Goal: Task Accomplishment & Management: Use online tool/utility

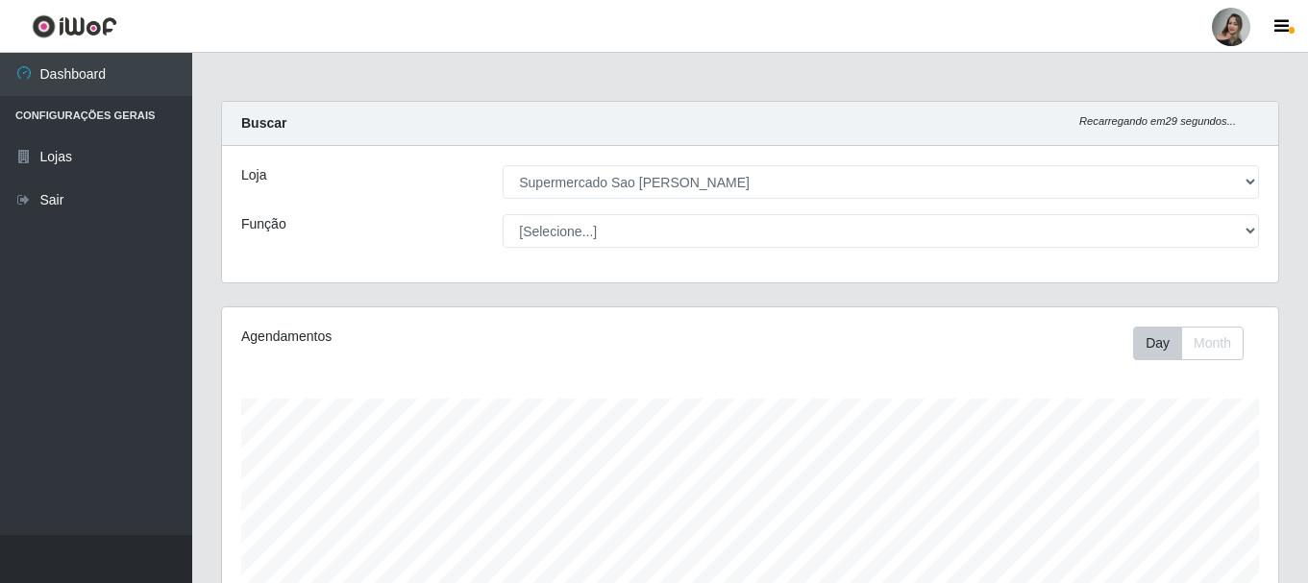
select select "383"
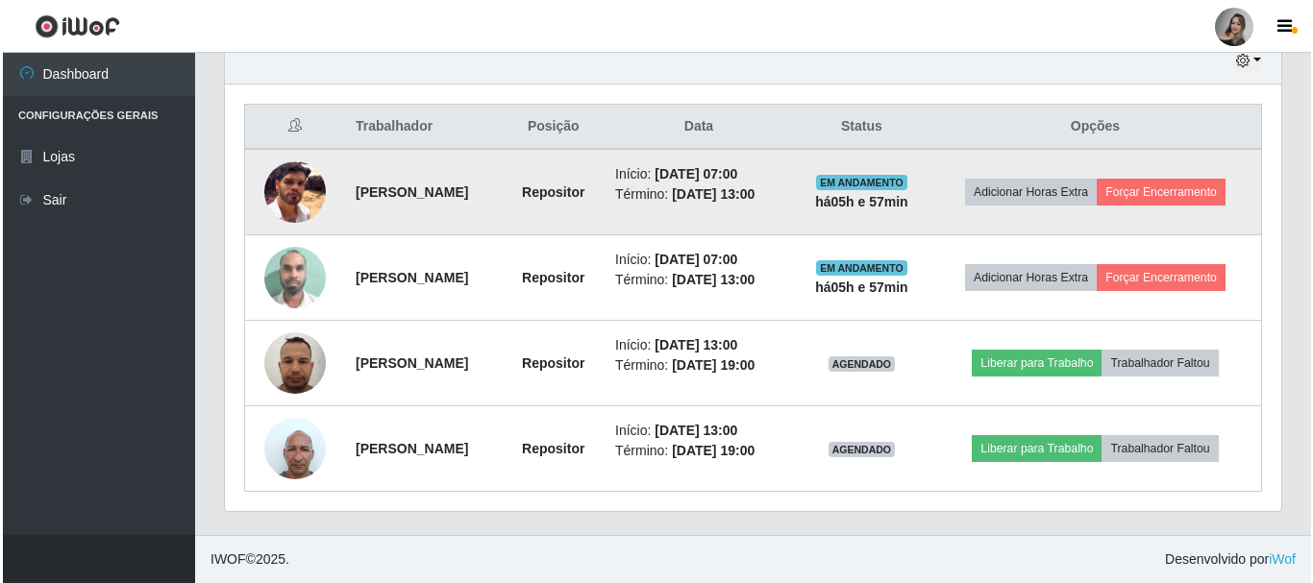
scroll to position [399, 1056]
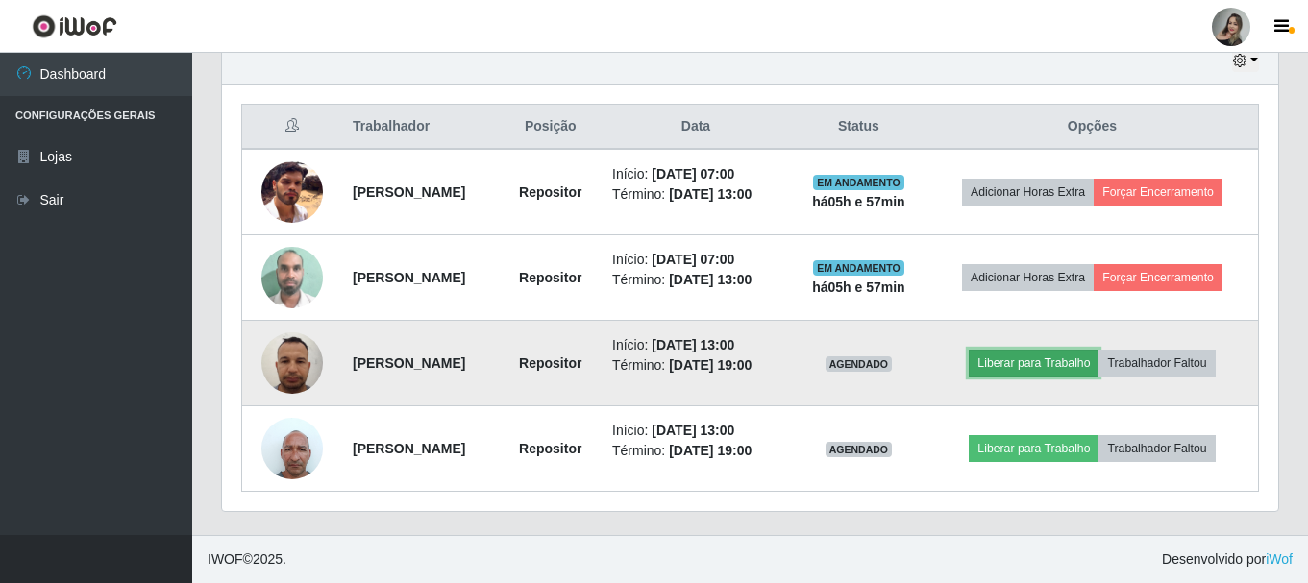
click at [1053, 372] on button "Liberar para Trabalho" at bounding box center [1034, 363] width 130 height 27
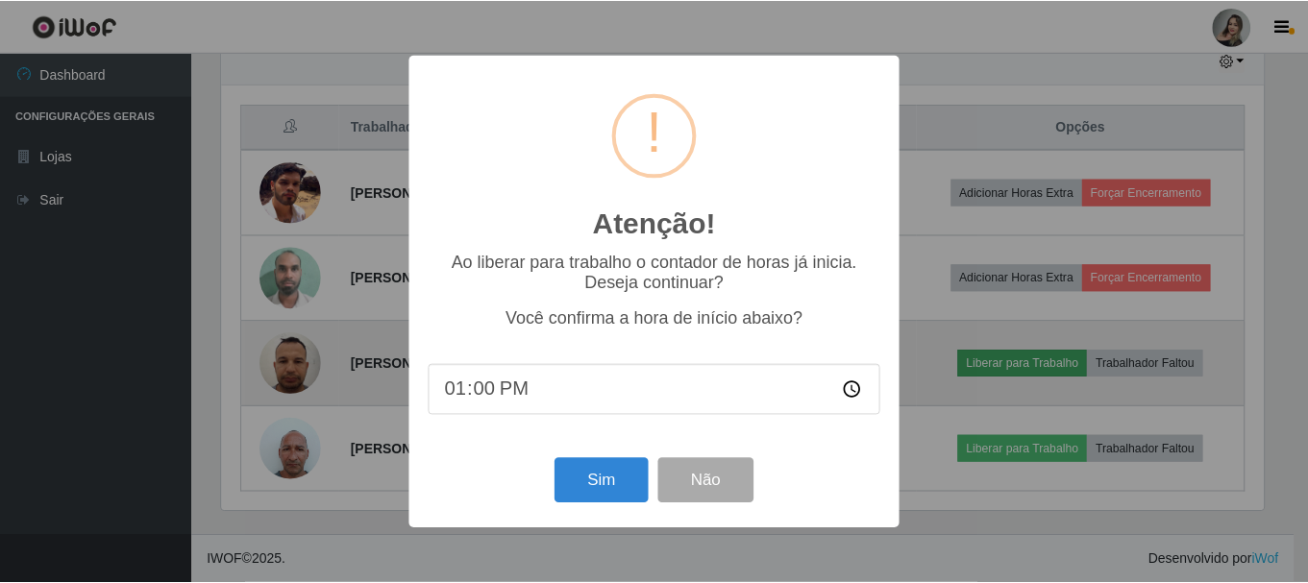
scroll to position [399, 1047]
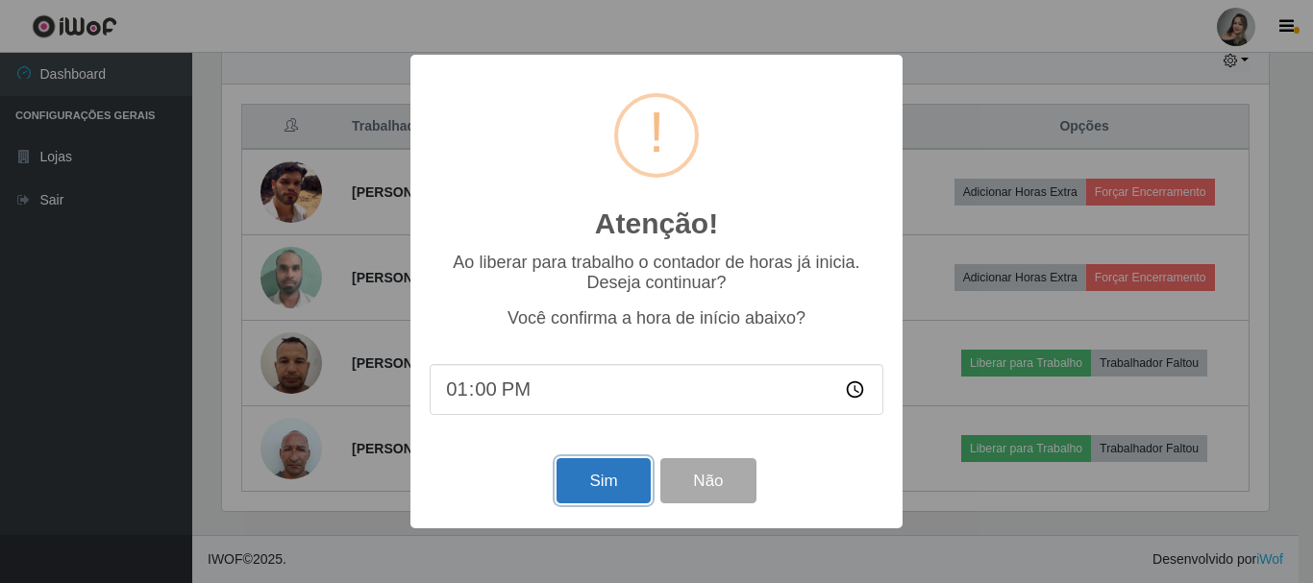
click at [612, 480] on button "Sim" at bounding box center [602, 480] width 93 height 45
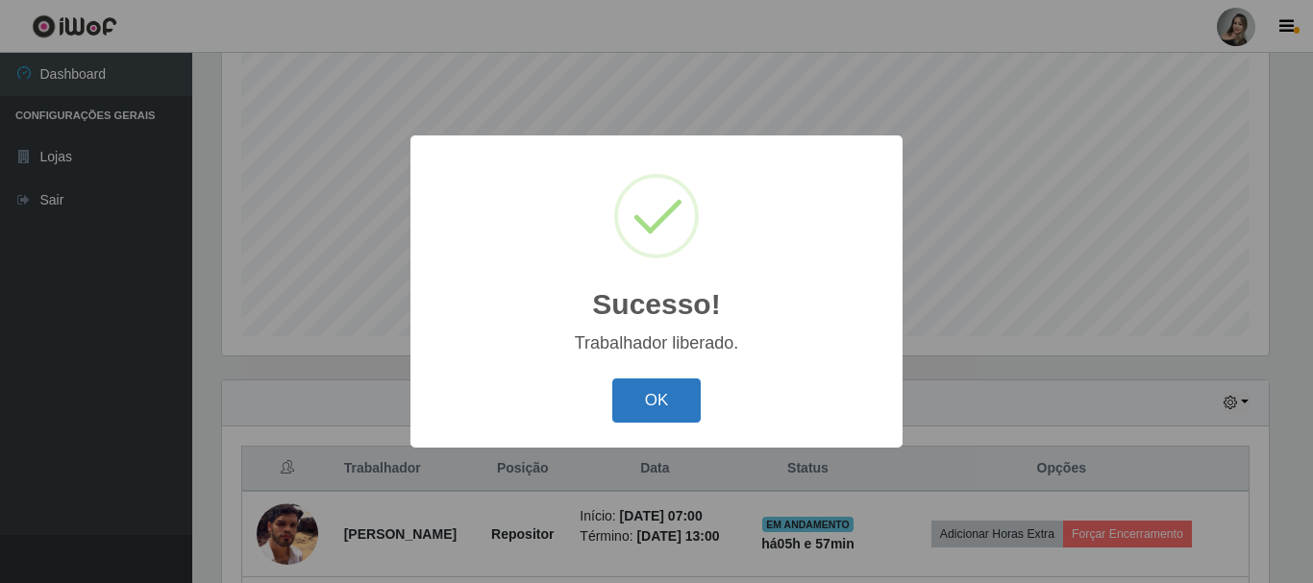
click at [674, 401] on button "OK" at bounding box center [656, 401] width 89 height 45
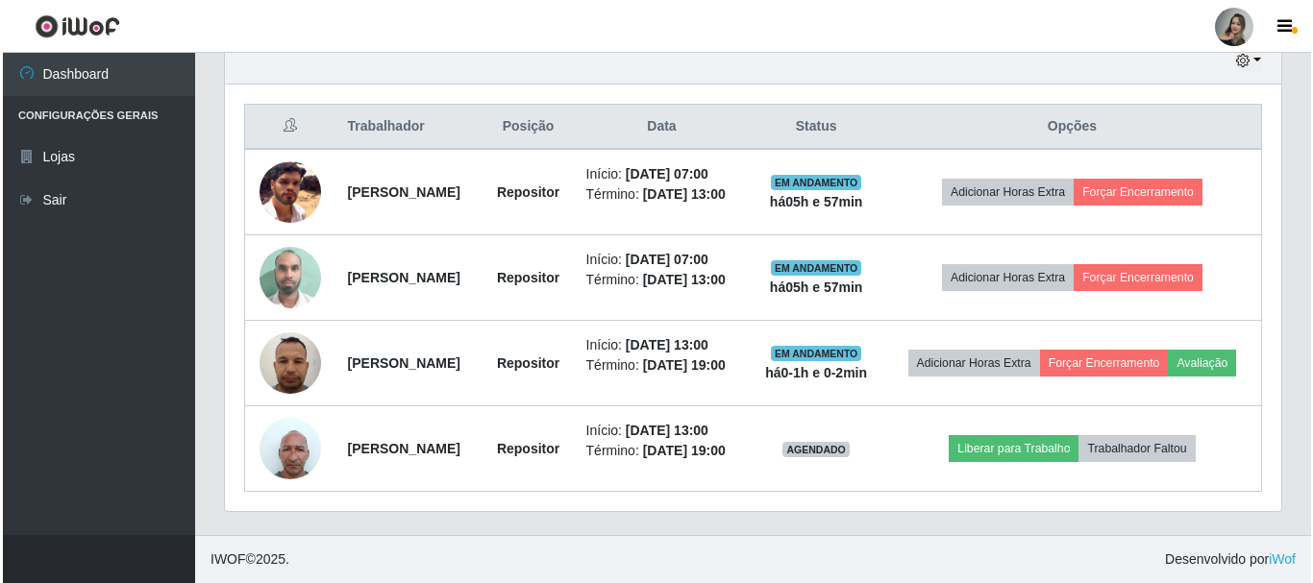
scroll to position [751, 0]
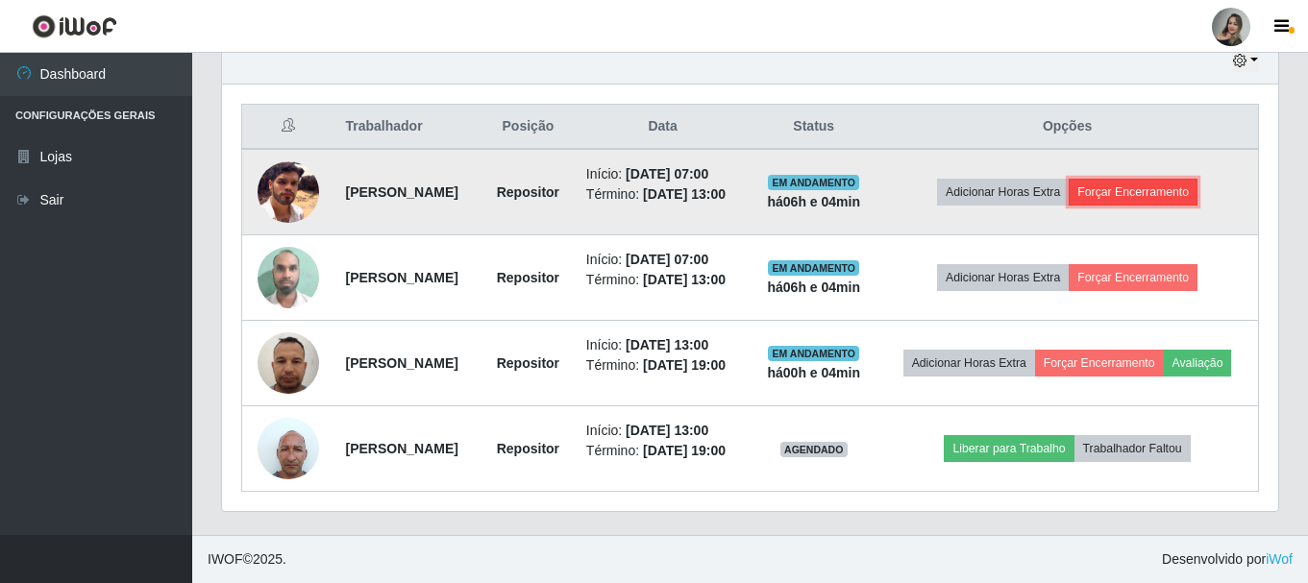
click at [1186, 179] on button "Forçar Encerramento" at bounding box center [1133, 192] width 129 height 27
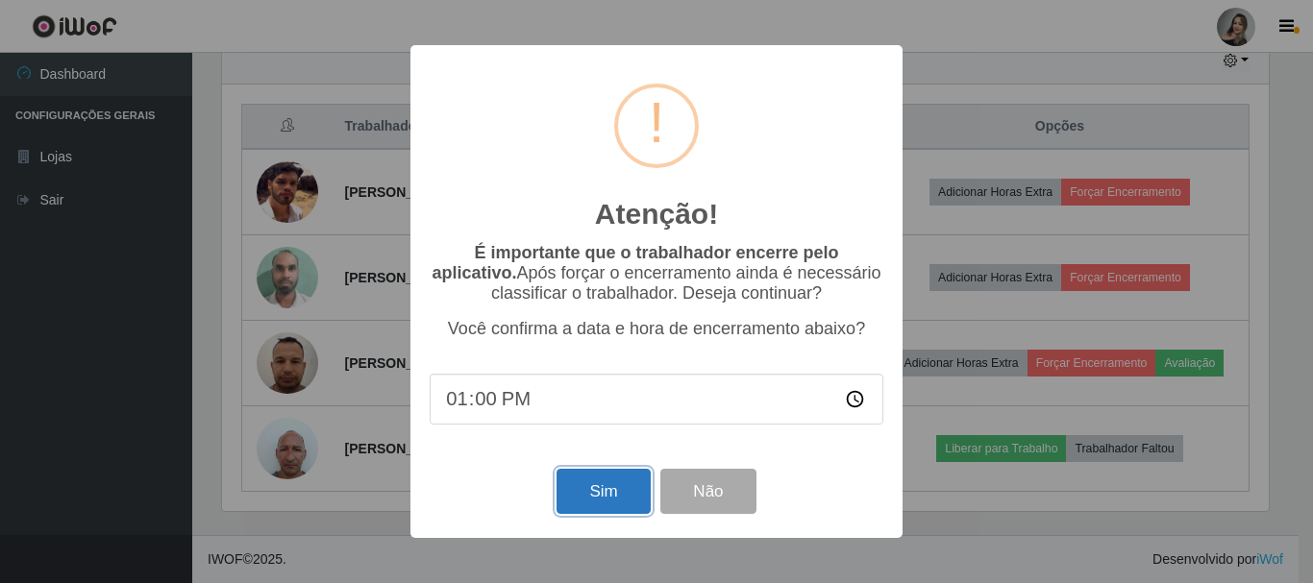
click at [608, 485] on button "Sim" at bounding box center [602, 491] width 93 height 45
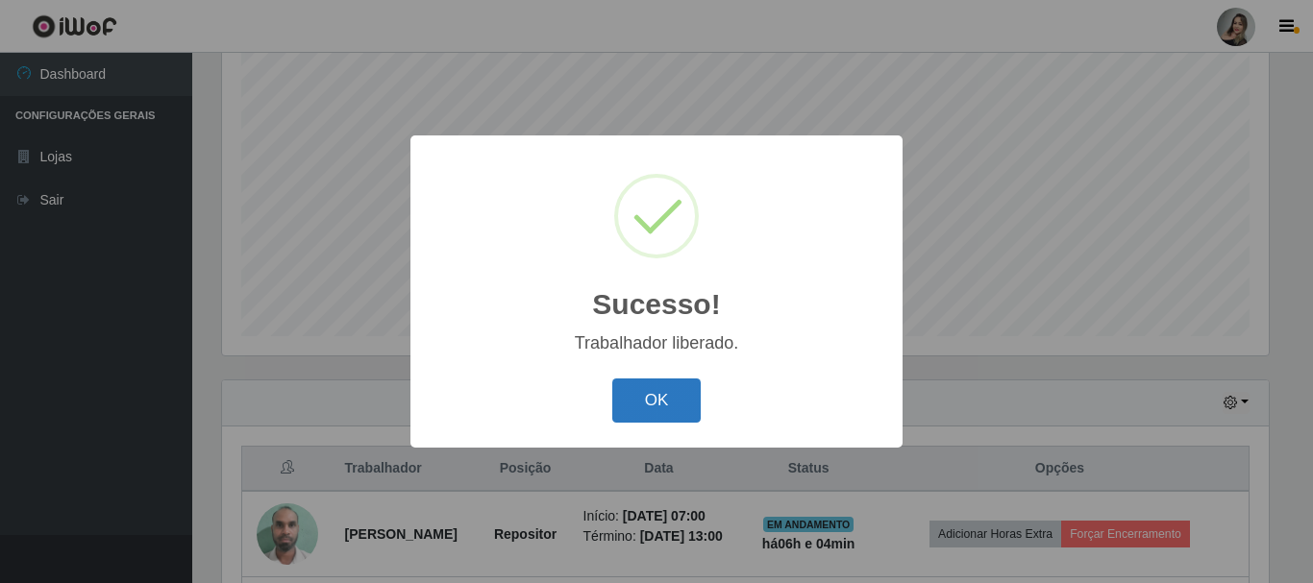
click at [676, 411] on button "OK" at bounding box center [656, 401] width 89 height 45
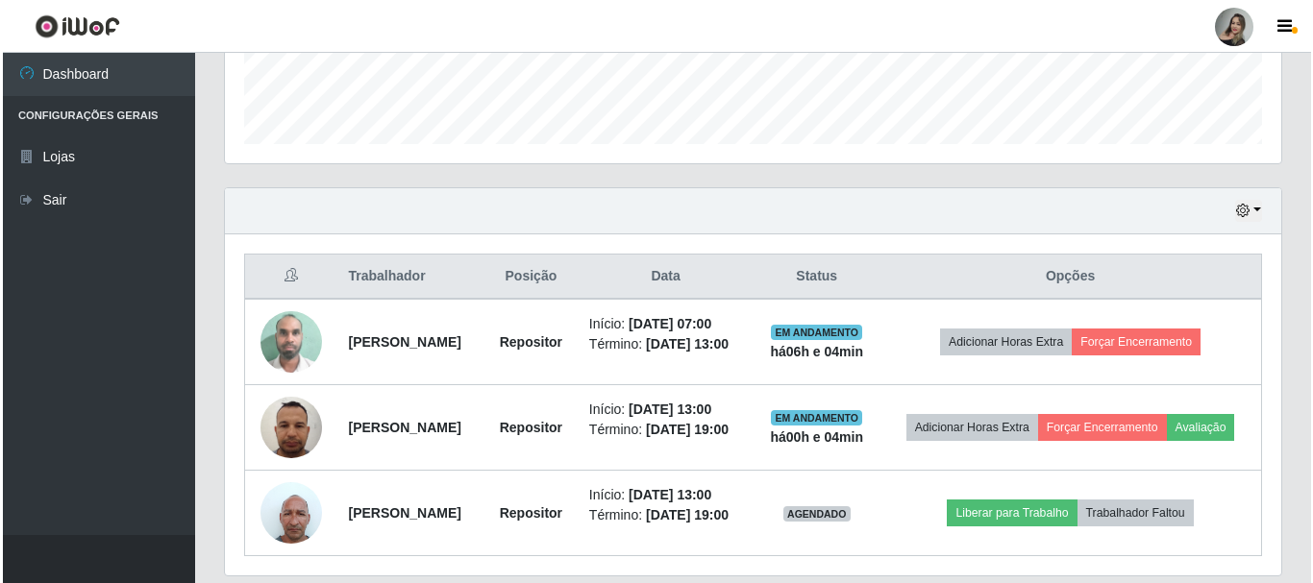
scroll to position [639, 0]
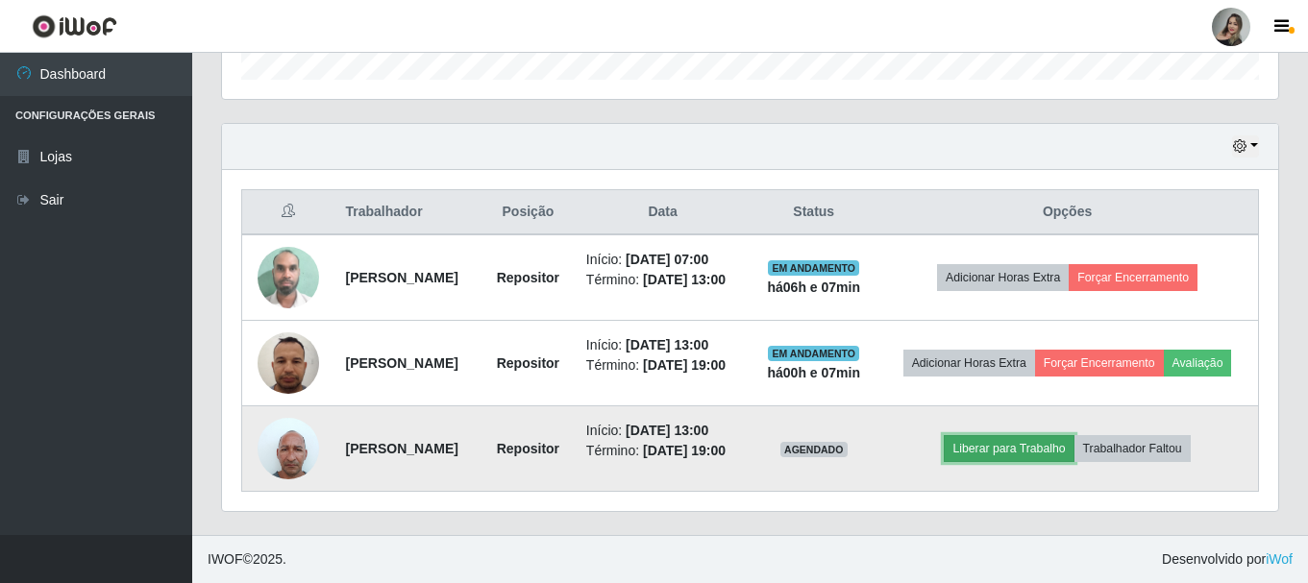
click at [1050, 462] on button "Liberar para Trabalho" at bounding box center [1009, 448] width 130 height 27
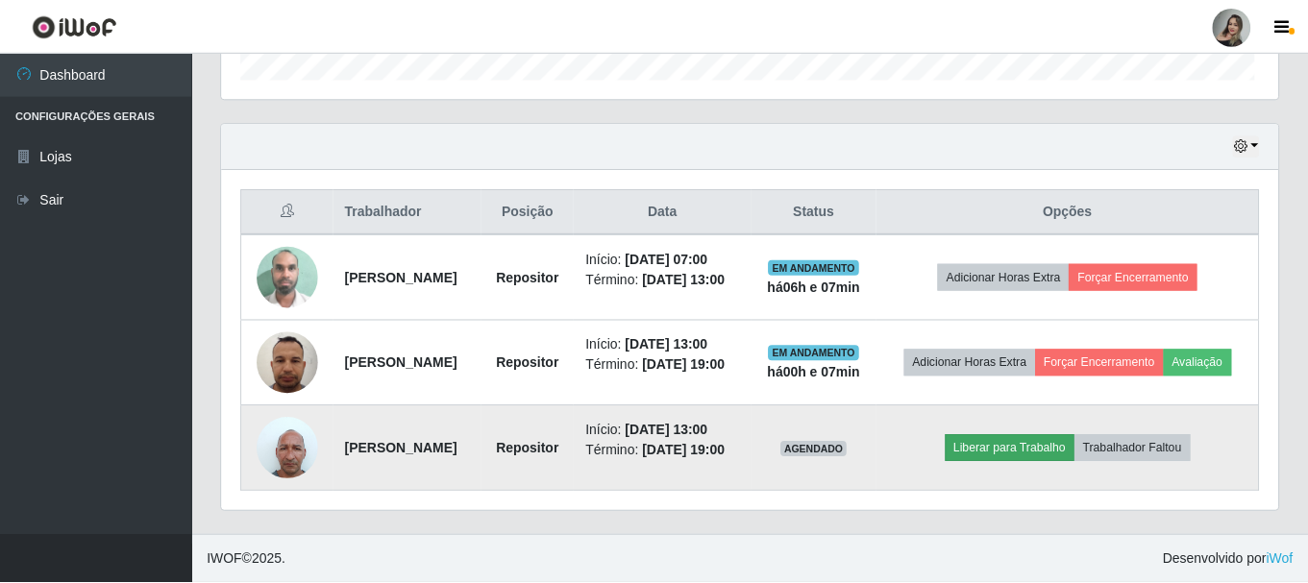
scroll to position [399, 1047]
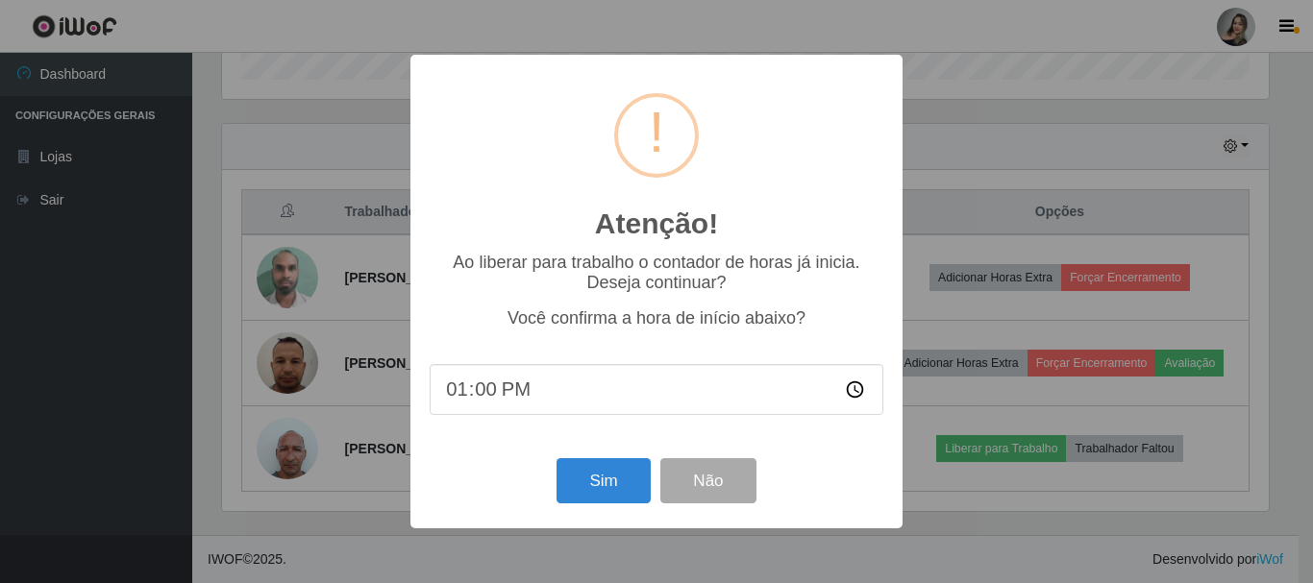
click at [618, 401] on input "13:00" at bounding box center [657, 389] width 454 height 51
click at [478, 399] on input "13:00" at bounding box center [657, 389] width 454 height 51
click at [617, 495] on button "Sim" at bounding box center [602, 480] width 93 height 45
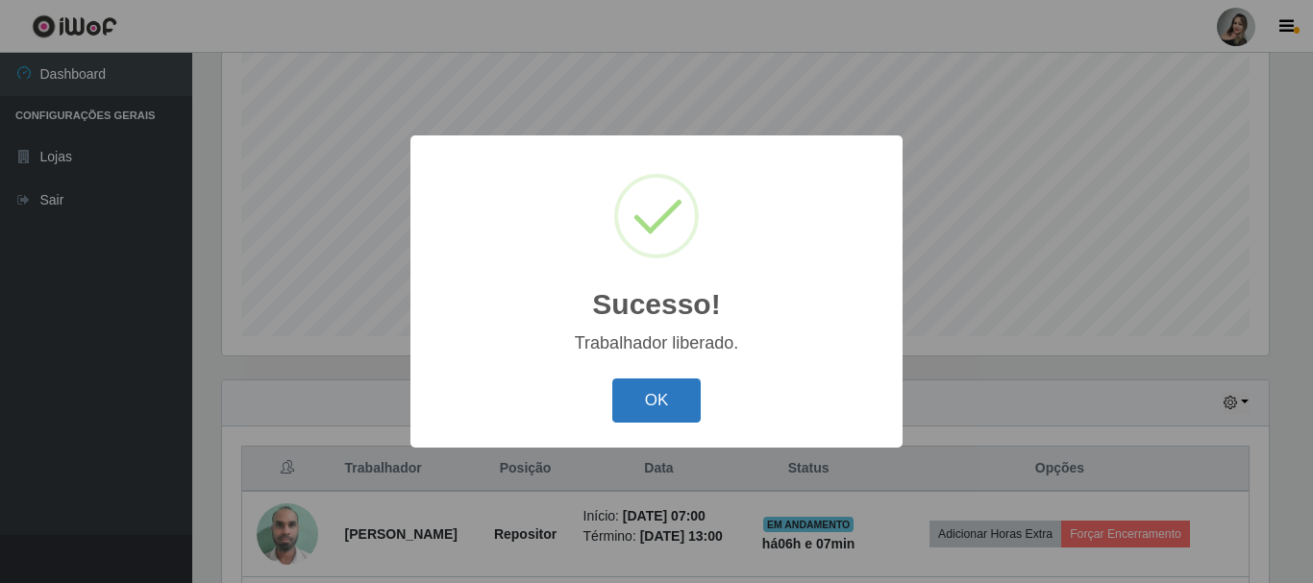
click at [691, 383] on button "OK" at bounding box center [656, 401] width 89 height 45
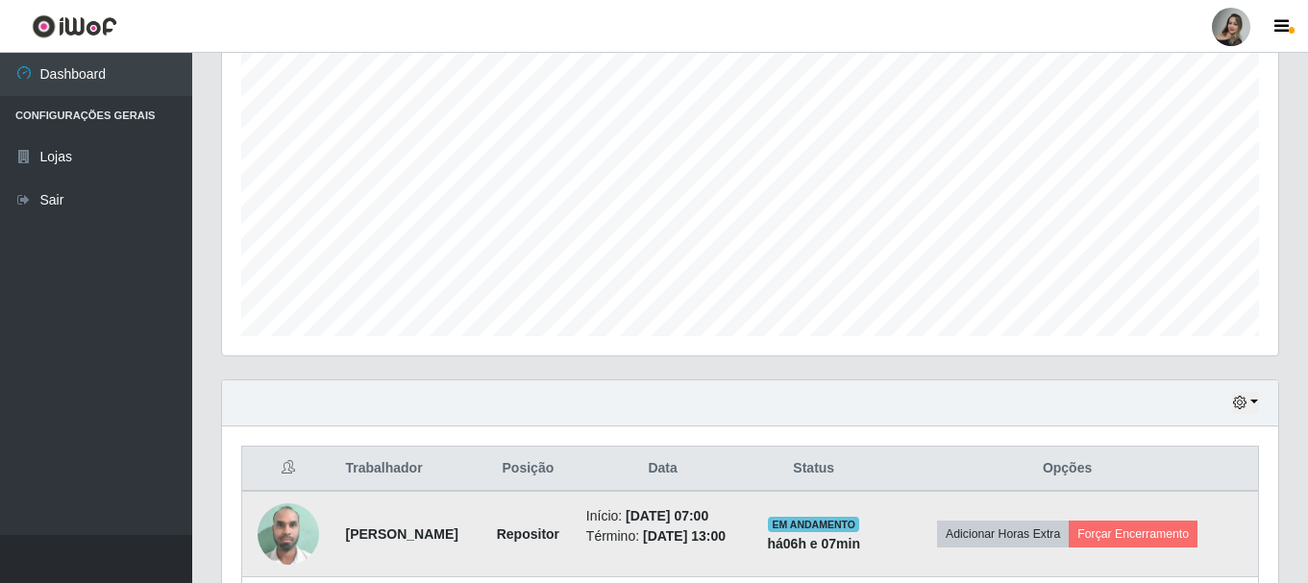
scroll to position [639, 0]
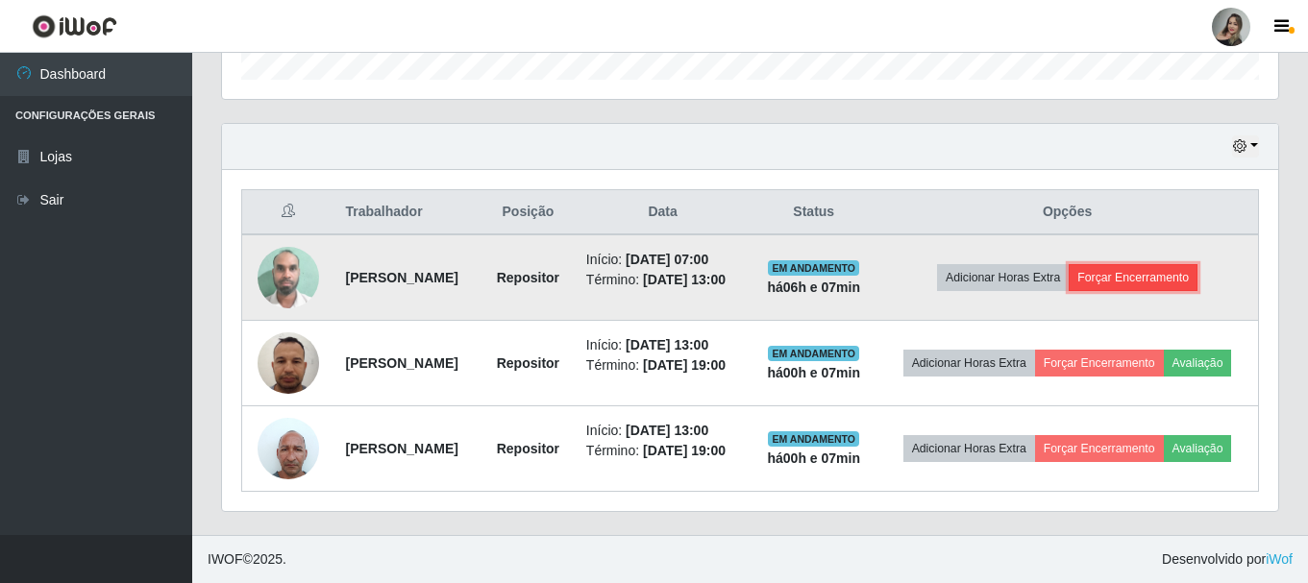
click at [1158, 264] on button "Forçar Encerramento" at bounding box center [1133, 277] width 129 height 27
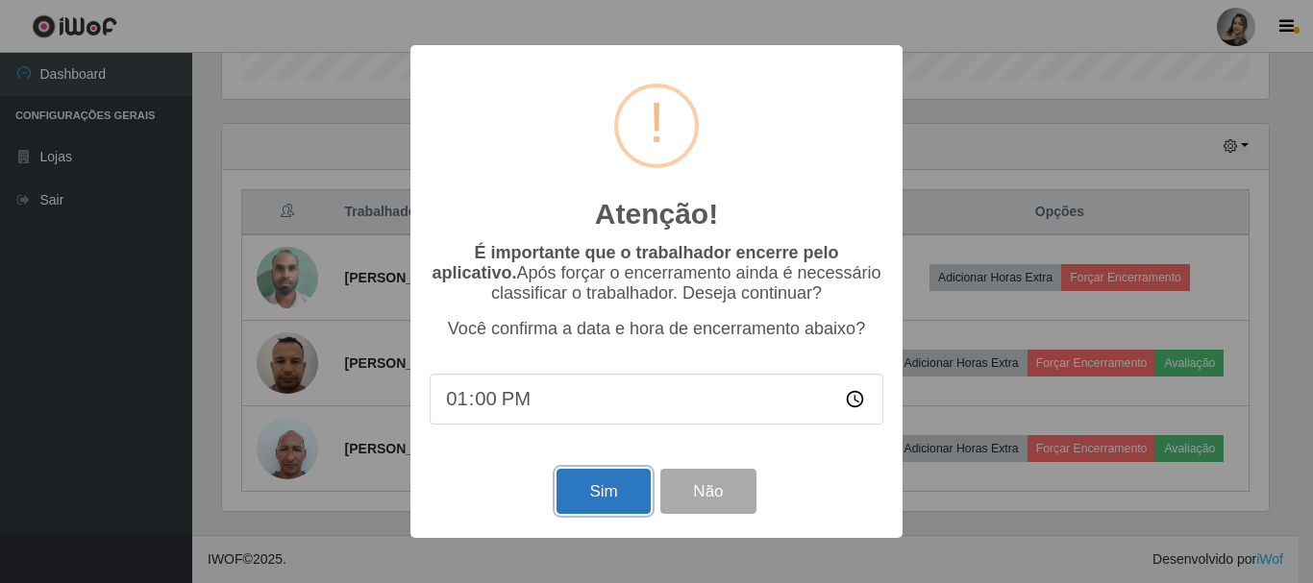
click at [601, 507] on button "Sim" at bounding box center [602, 491] width 93 height 45
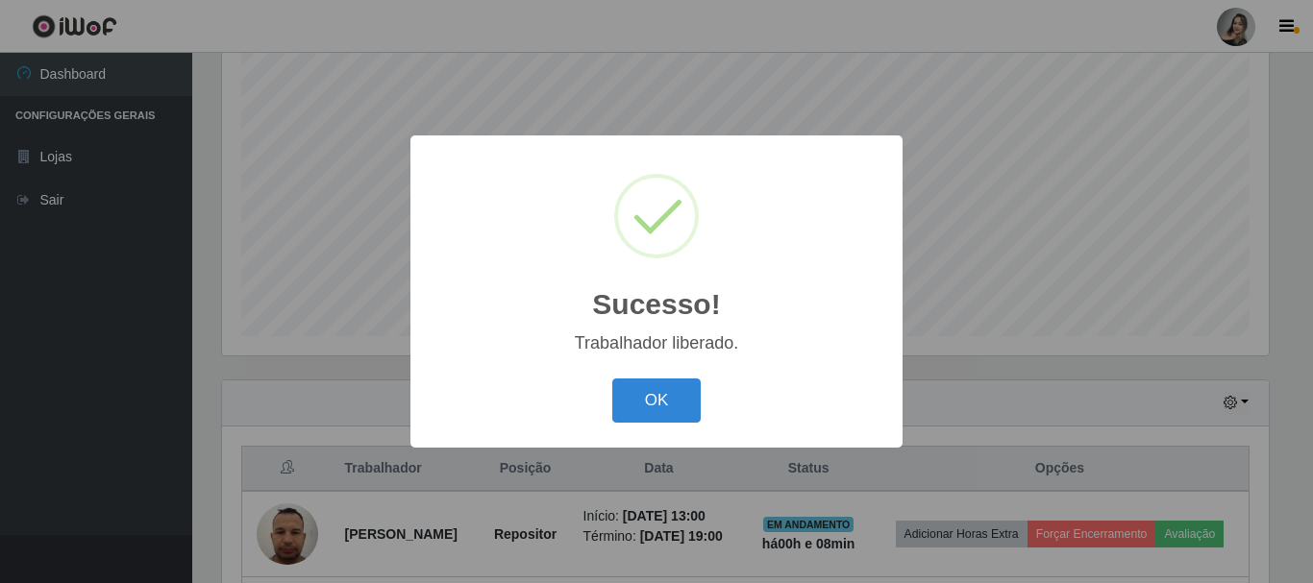
click at [701, 392] on div "OK Cancel" at bounding box center [657, 400] width 454 height 55
click at [679, 396] on button "OK" at bounding box center [656, 401] width 89 height 45
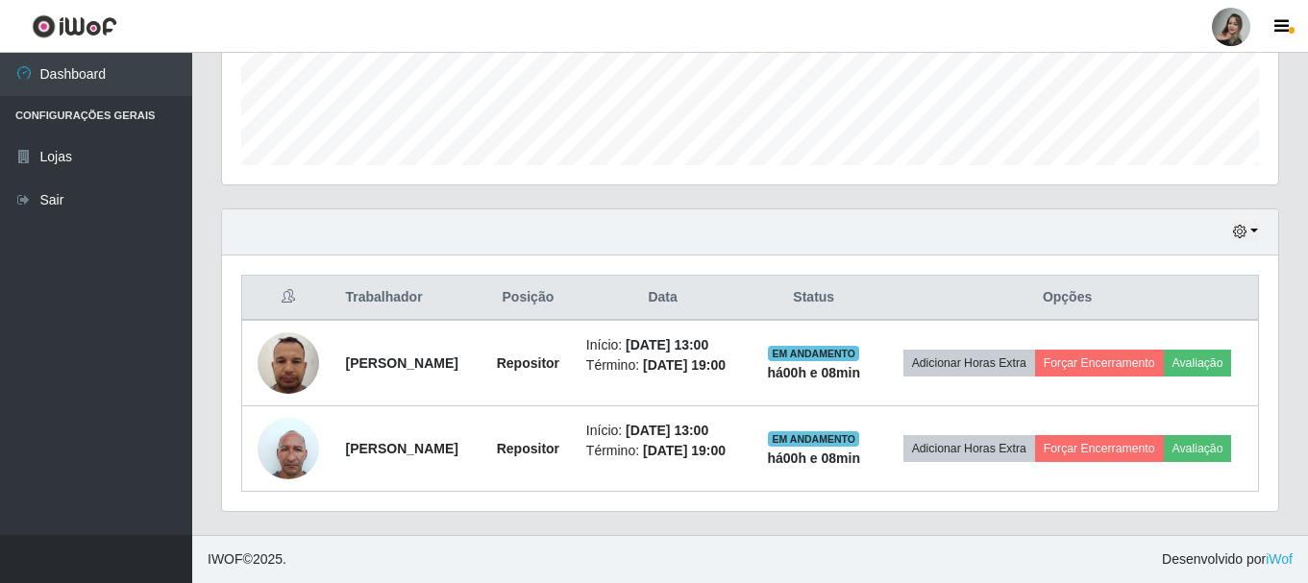
scroll to position [551, 0]
